Goal: Information Seeking & Learning: Learn about a topic

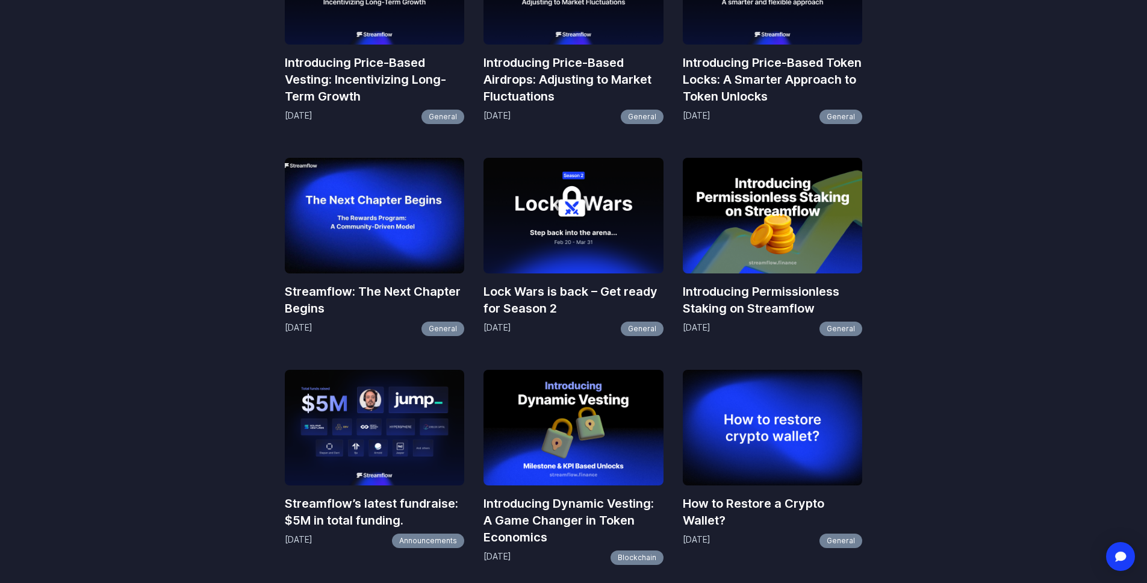
scroll to position [656, 0]
drag, startPoint x: 550, startPoint y: 222, endPoint x: 592, endPoint y: 100, distance: 128.9
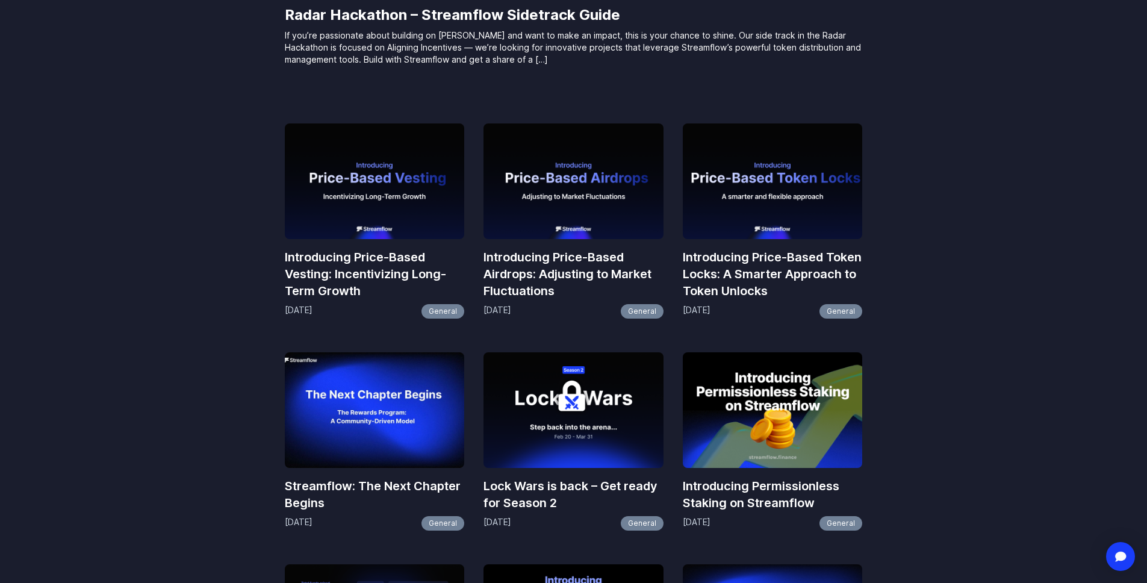
scroll to position [462, 0]
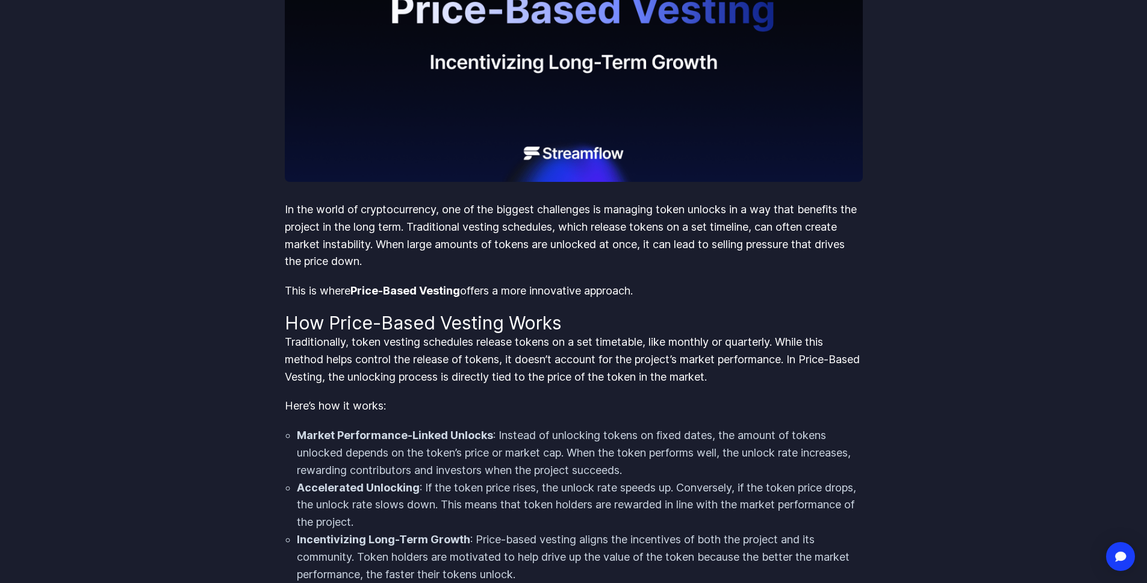
scroll to position [321, 0]
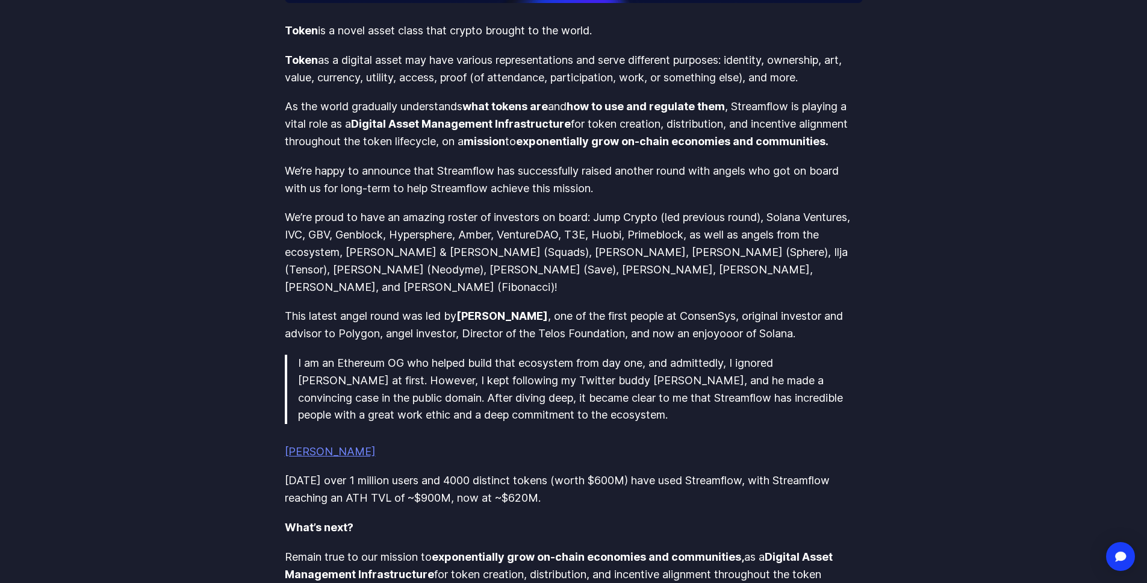
scroll to position [715, 0]
